Goal: Task Accomplishment & Management: Manage account settings

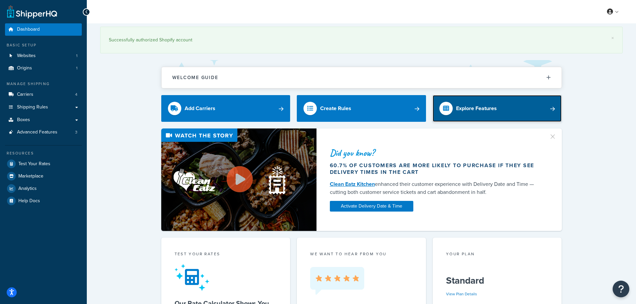
click at [484, 102] on link "Explore Features" at bounding box center [497, 108] width 129 height 27
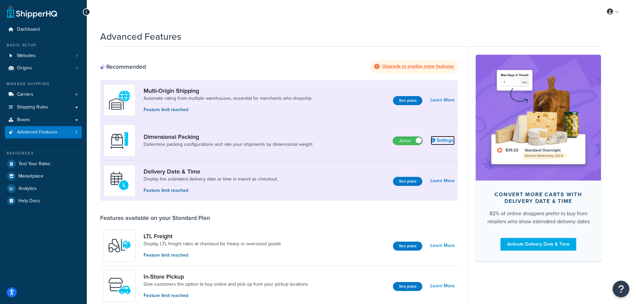
click at [439, 140] on link "Settings" at bounding box center [443, 140] width 24 height 9
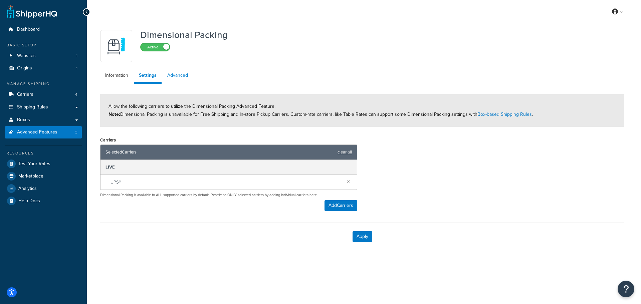
click at [178, 74] on link "Advanced" at bounding box center [177, 75] width 31 height 13
select select "false"
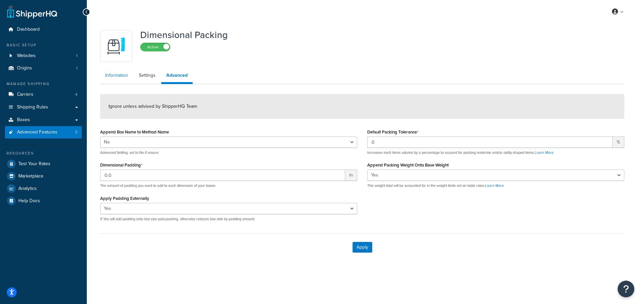
click at [125, 75] on link "Information" at bounding box center [116, 75] width 33 height 13
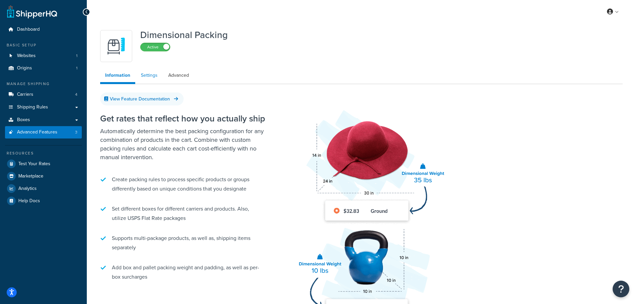
click at [151, 76] on link "Settings" at bounding box center [149, 75] width 27 height 13
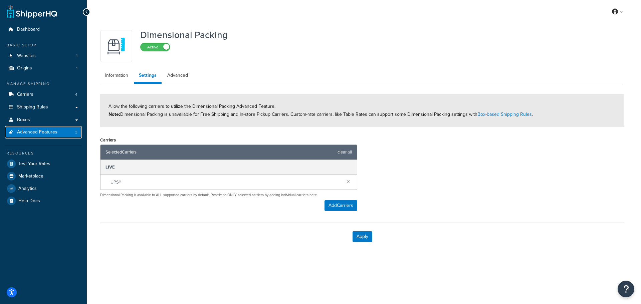
click at [46, 130] on span "Advanced Features" at bounding box center [37, 132] width 40 height 6
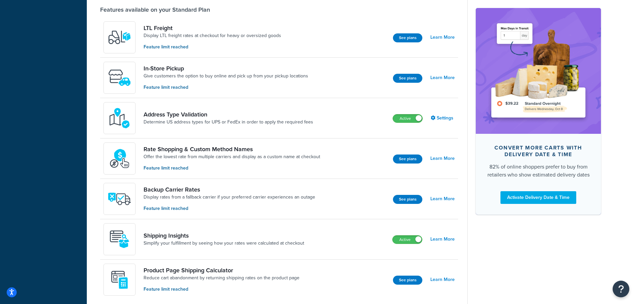
scroll to position [200, 0]
